Goal: Check status

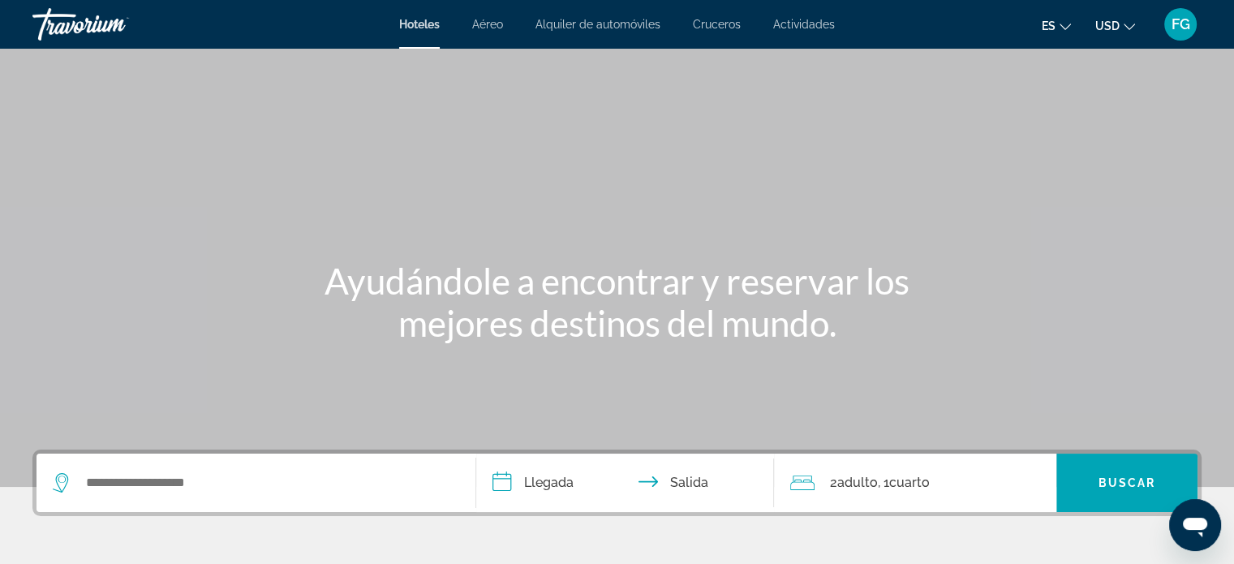
click at [1108, 25] on span "USD" at bounding box center [1108, 25] width 24 height 13
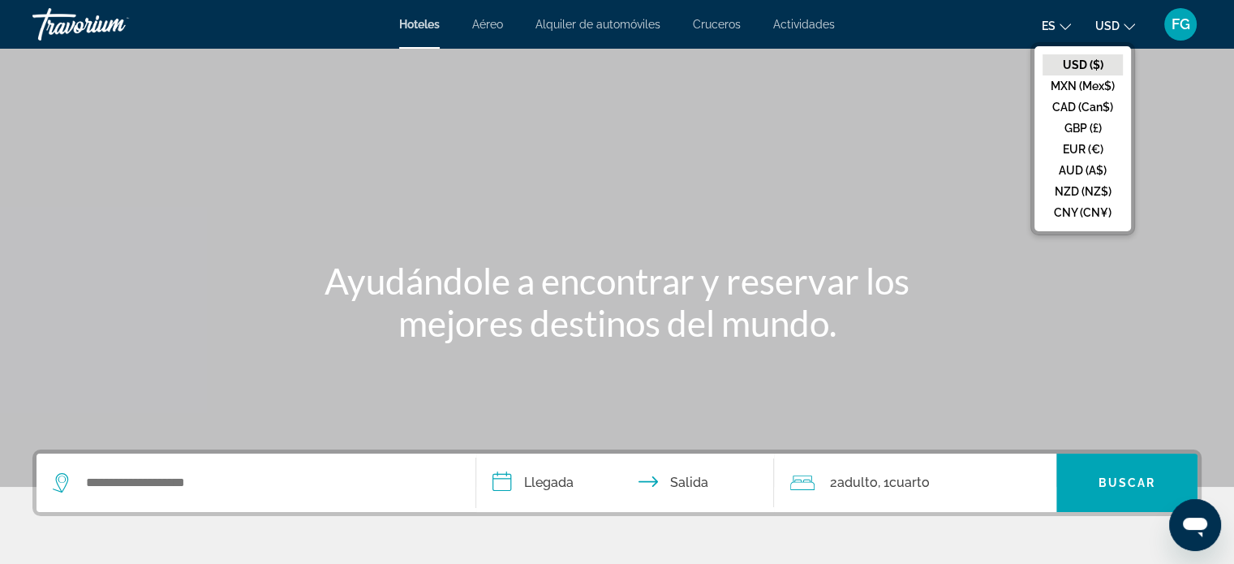
click at [1064, 19] on mat-icon "Change language" at bounding box center [1065, 24] width 11 height 11
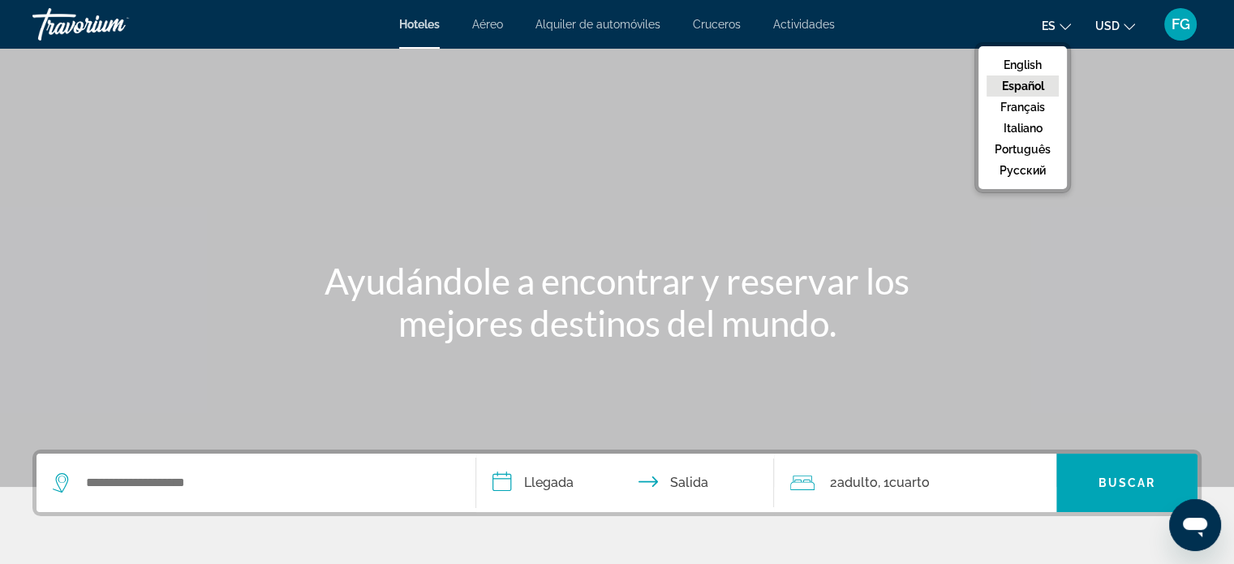
click at [1186, 28] on span "FG" at bounding box center [1181, 24] width 19 height 16
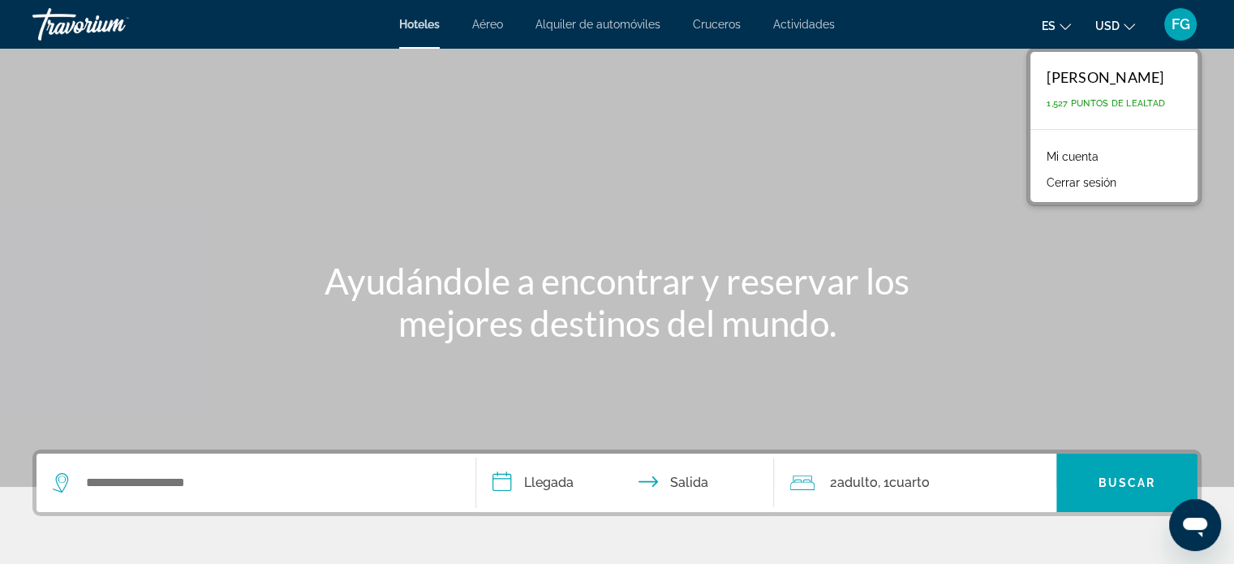
click at [1048, 156] on link "Mi cuenta" at bounding box center [1073, 156] width 68 height 21
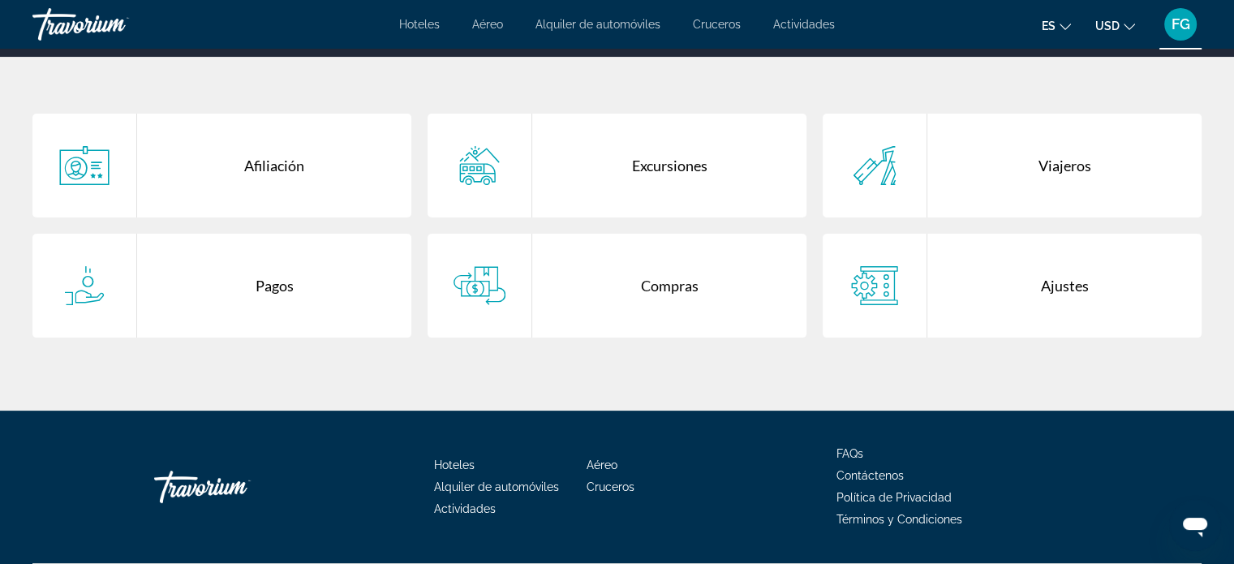
scroll to position [351, 0]
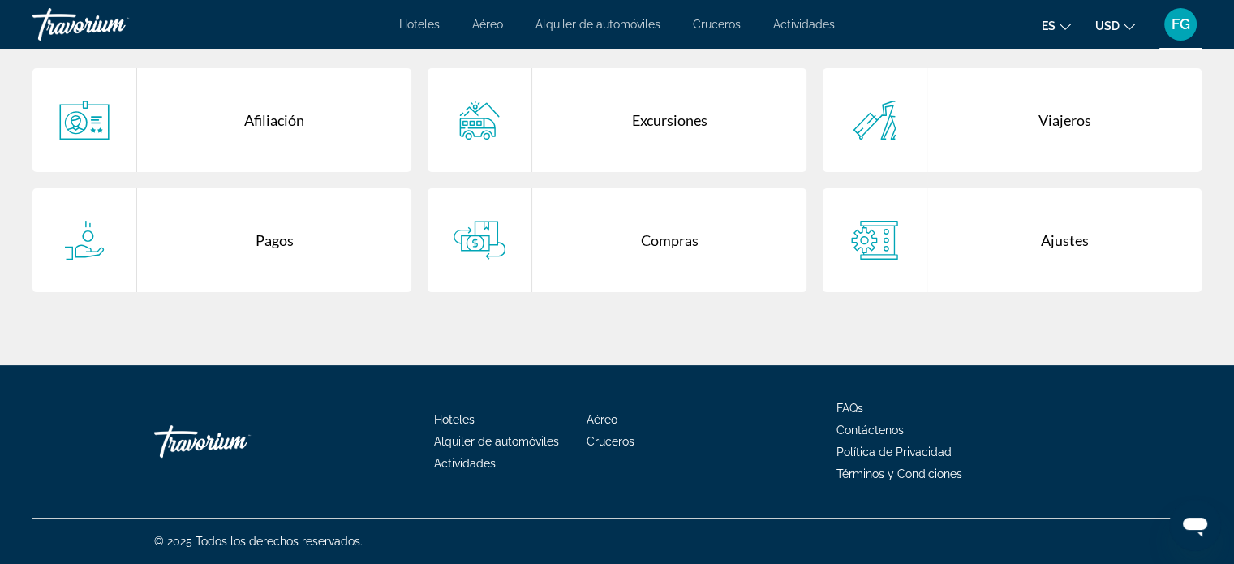
click at [709, 217] on div "Compras" at bounding box center [669, 240] width 274 height 104
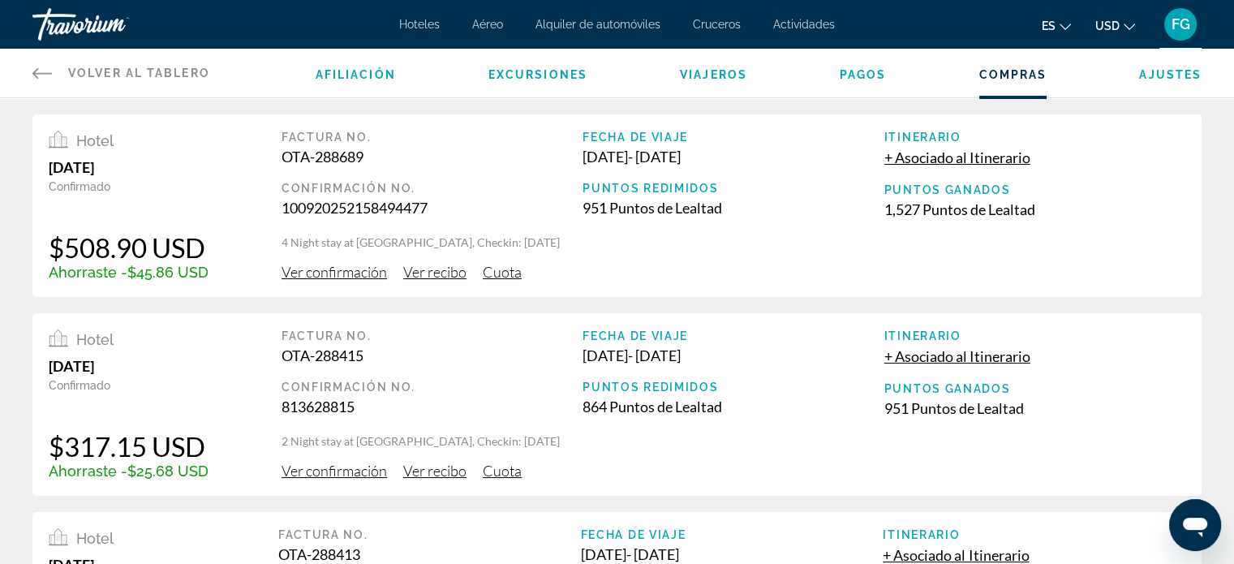
click at [334, 277] on span "Ver confirmación" at bounding box center [334, 272] width 105 height 18
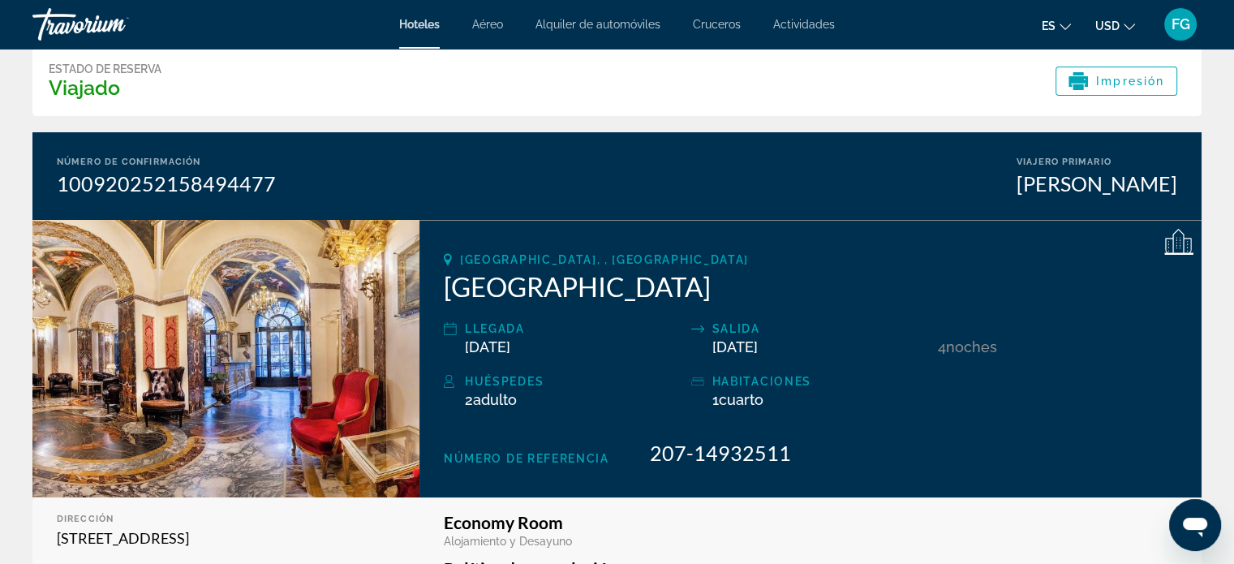
scroll to position [73, 0]
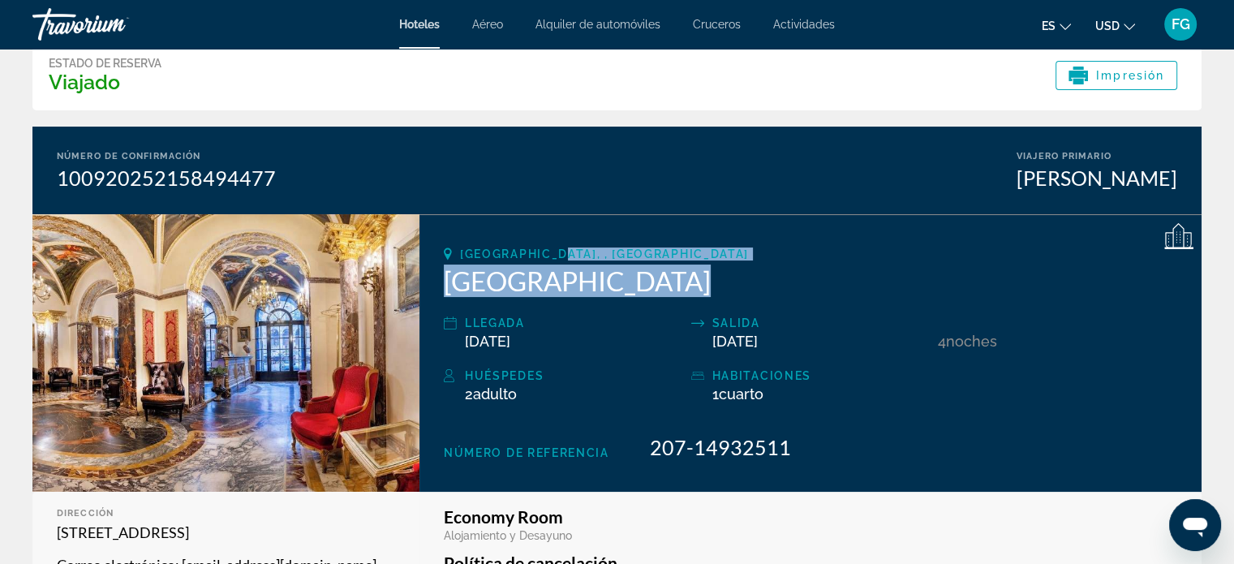
drag, startPoint x: 685, startPoint y: 259, endPoint x: 682, endPoint y: 271, distance: 12.4
click at [682, 271] on div "[GEOGRAPHIC_DATA], , [GEOGRAPHIC_DATA] [GEOGRAPHIC_DATA] Llegada [DATE] Salida …" at bounding box center [811, 353] width 782 height 278
click at [682, 271] on h2 "[GEOGRAPHIC_DATA]" at bounding box center [811, 281] width 734 height 32
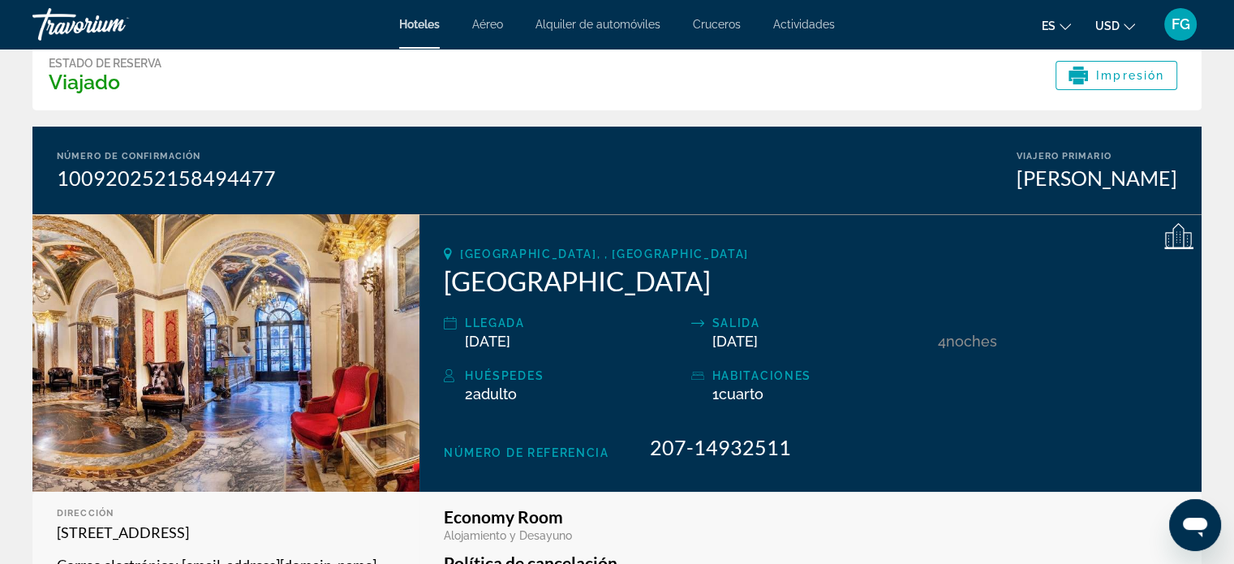
click at [760, 211] on div "Número de confirmación 100920252158494477 Viajero primario [PERSON_NAME]" at bounding box center [616, 171] width 1169 height 88
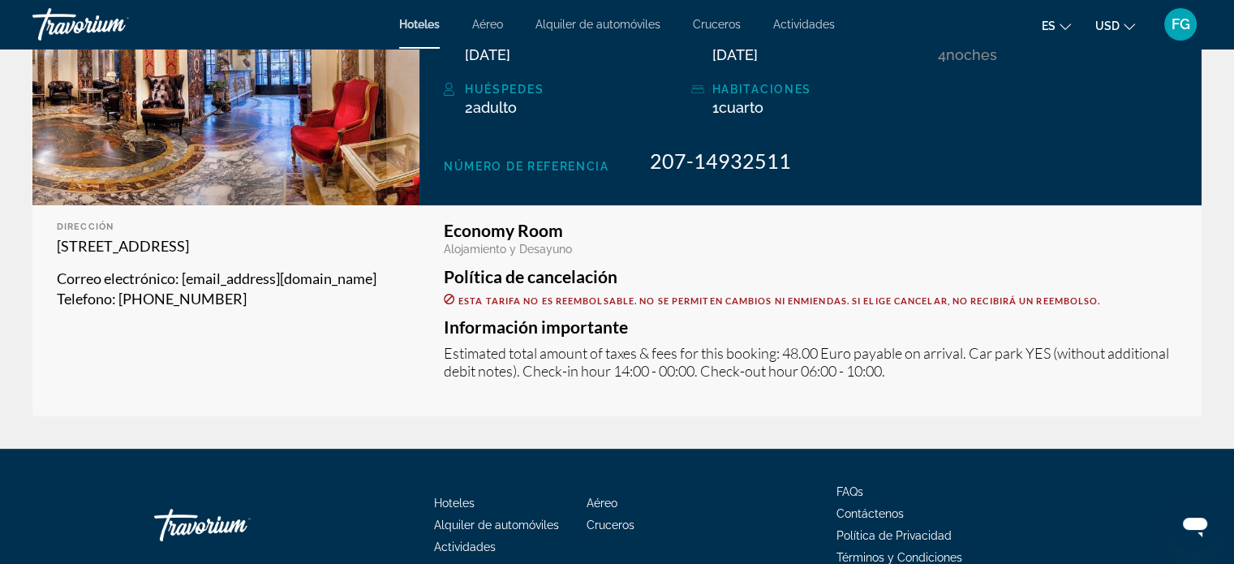
scroll to position [441, 0]
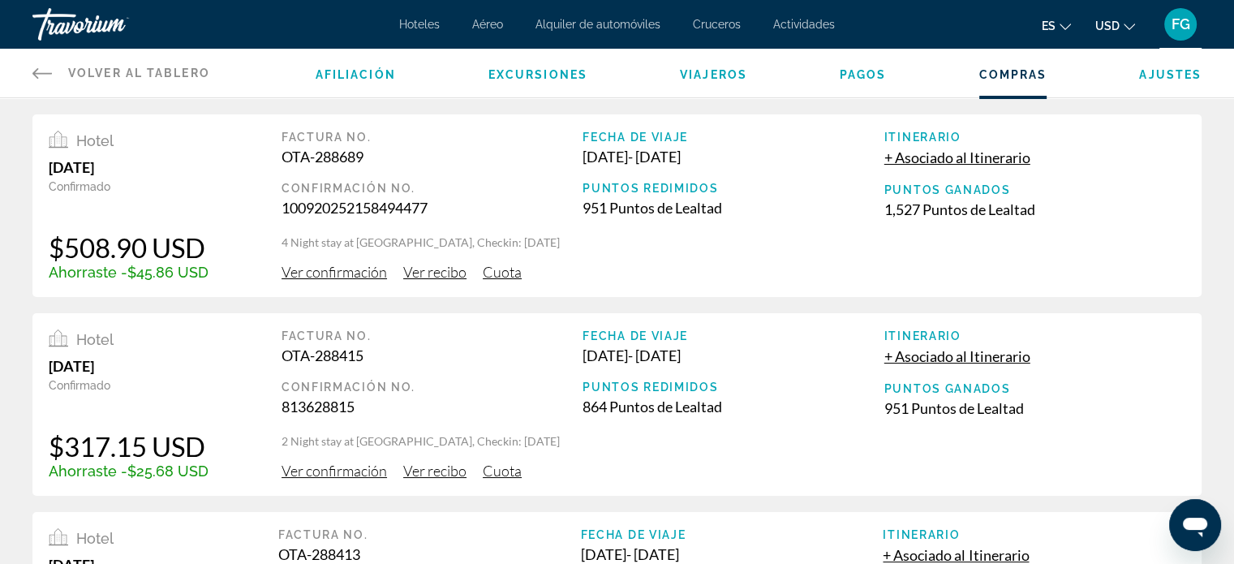
click at [500, 271] on span "Cuota" at bounding box center [502, 272] width 39 height 18
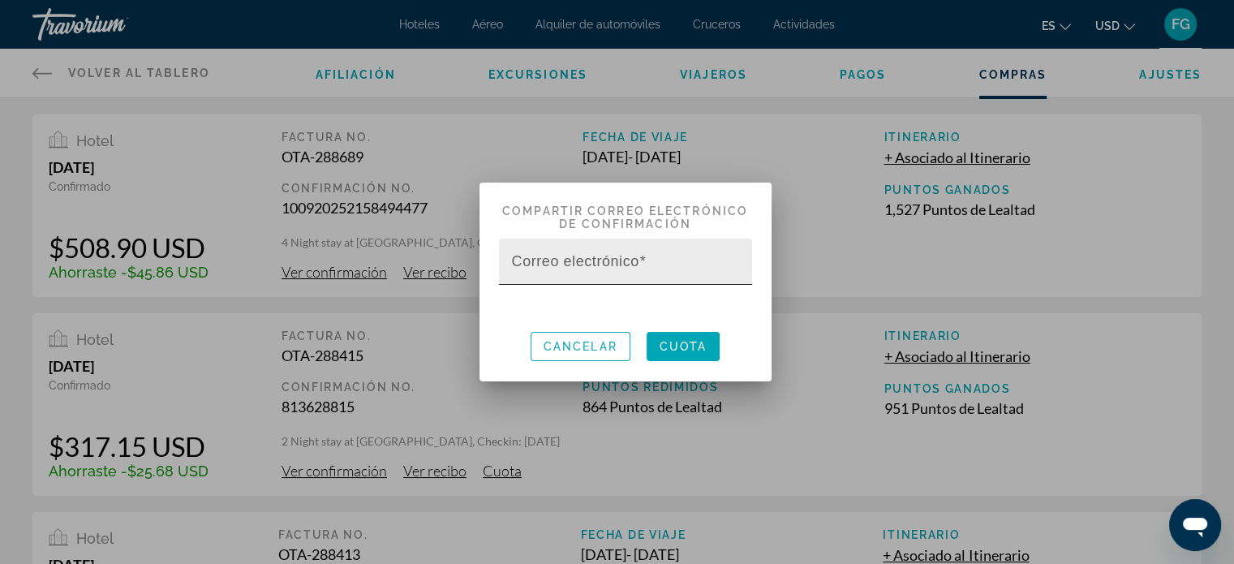
drag, startPoint x: 607, startPoint y: 262, endPoint x: 542, endPoint y: 259, distance: 65.0
click at [542, 259] on mat-label "Correo electrónico" at bounding box center [575, 261] width 127 height 16
click at [542, 259] on input "Correo electrónico" at bounding box center [630, 268] width 237 height 19
paste input "**********"
type input "**********"
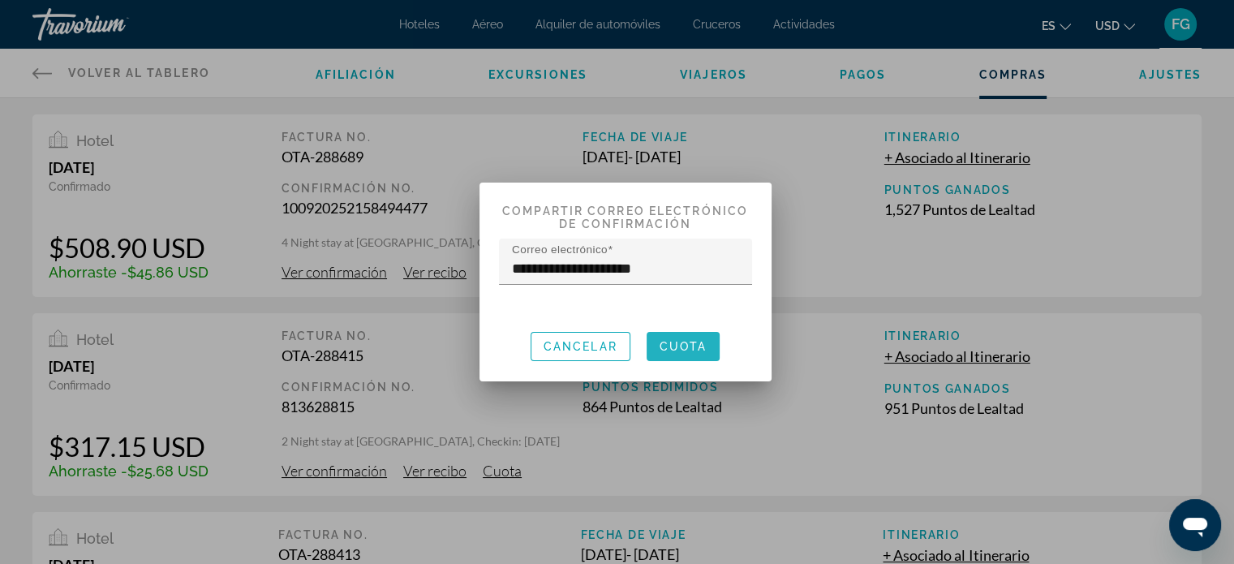
click at [697, 356] on span at bounding box center [684, 346] width 74 height 39
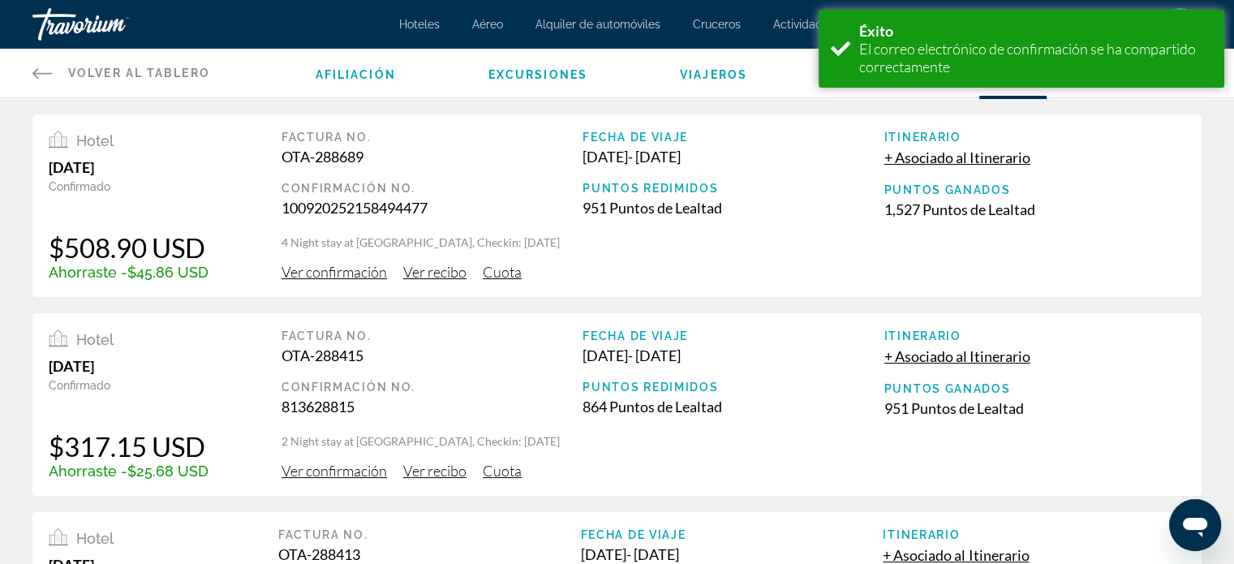
click at [451, 271] on span "Ver recibo" at bounding box center [434, 272] width 63 height 18
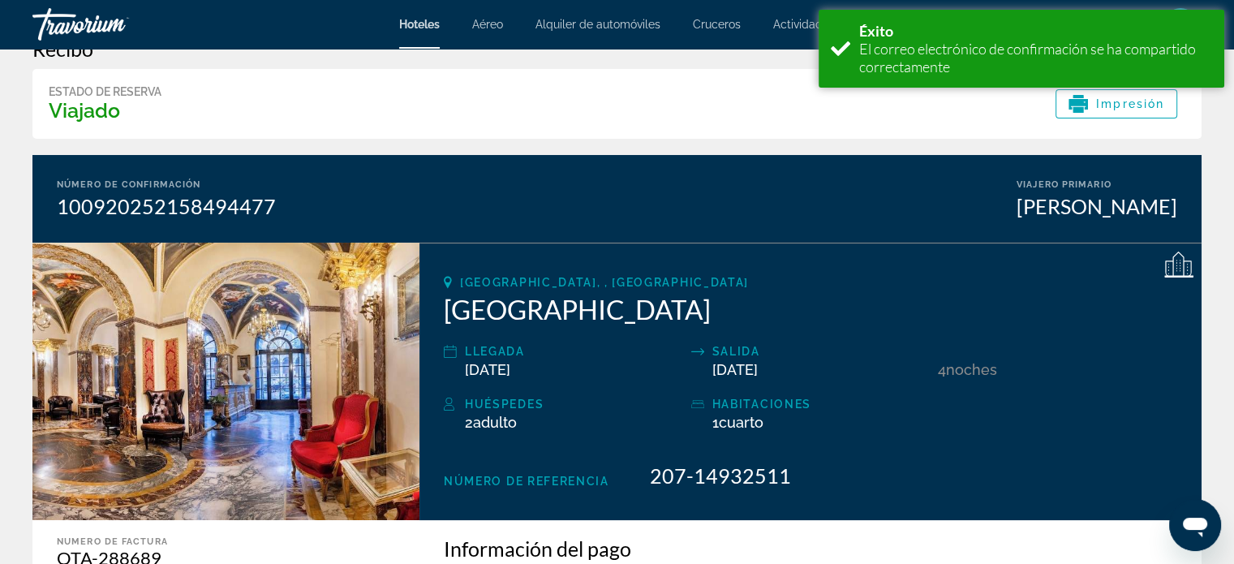
scroll to position [44, 0]
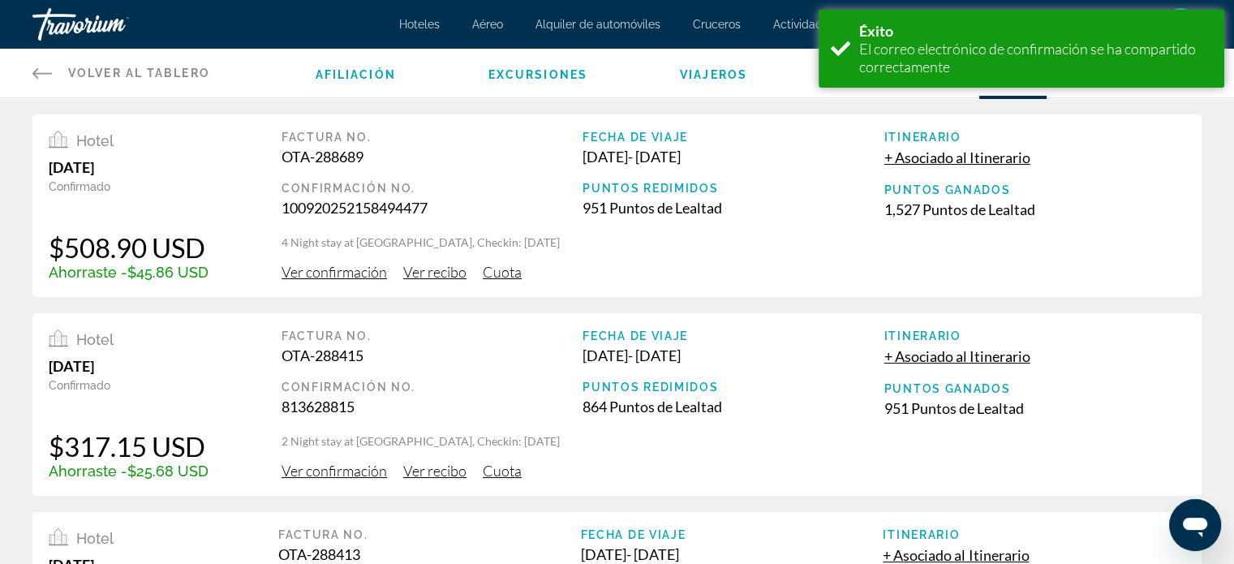
click at [325, 281] on div "Hotel [DATE] Confirmado $508.90 USD Ahorraste -$45.86 USD Factura no. OTA-28868…" at bounding box center [616, 205] width 1169 height 183
click at [327, 278] on span "Ver confirmación" at bounding box center [334, 272] width 105 height 18
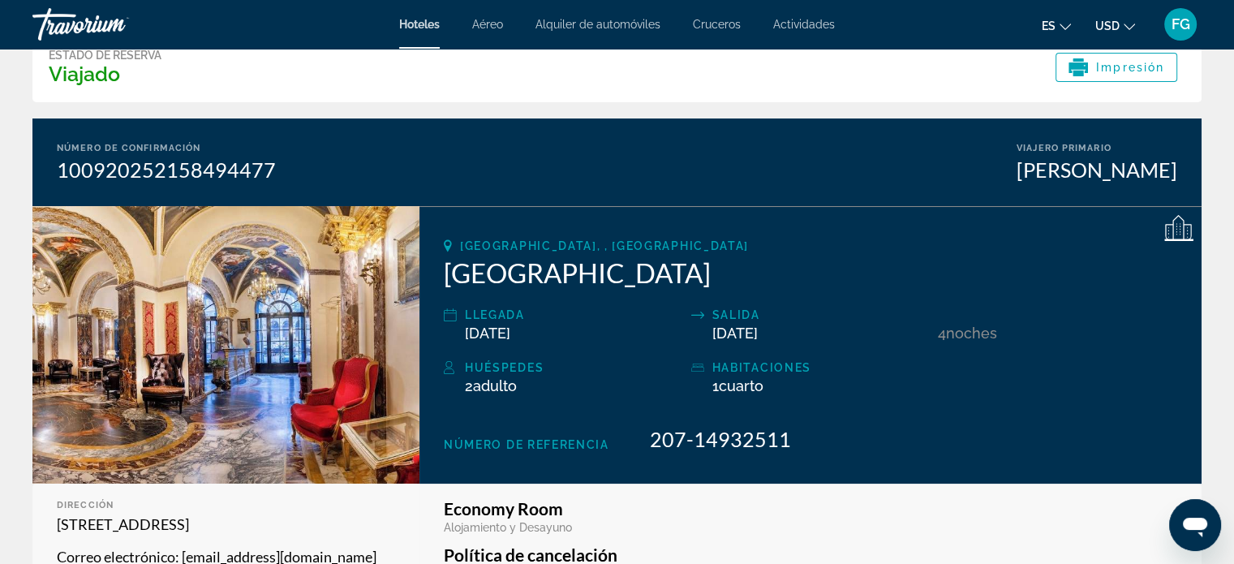
scroll to position [80, 0]
